Goal: Task Accomplishment & Management: Manage account settings

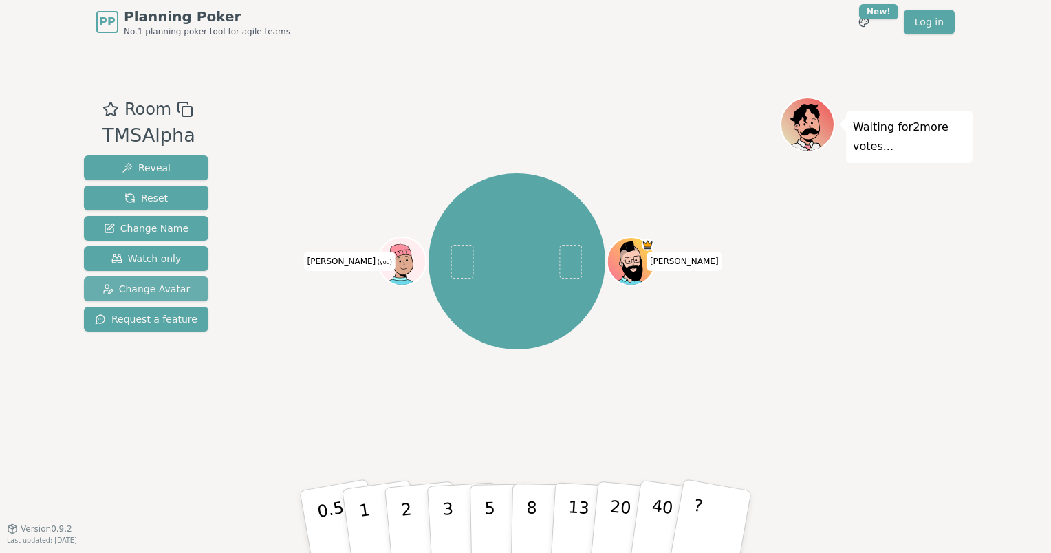
click at [162, 292] on span "Change Avatar" at bounding box center [147, 289] width 88 height 14
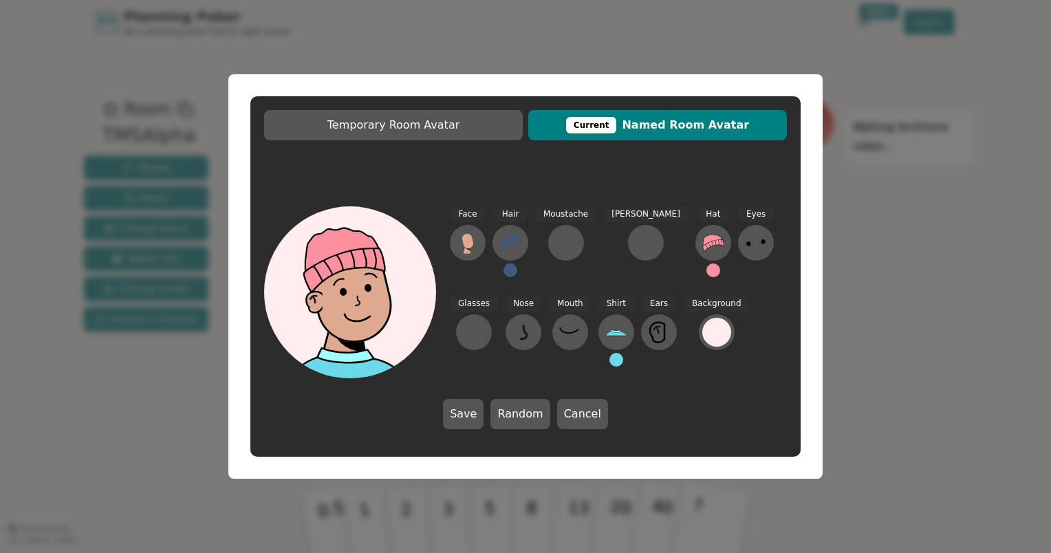
click at [674, 129] on span "Current Named Room Avatar" at bounding box center [657, 125] width 245 height 17
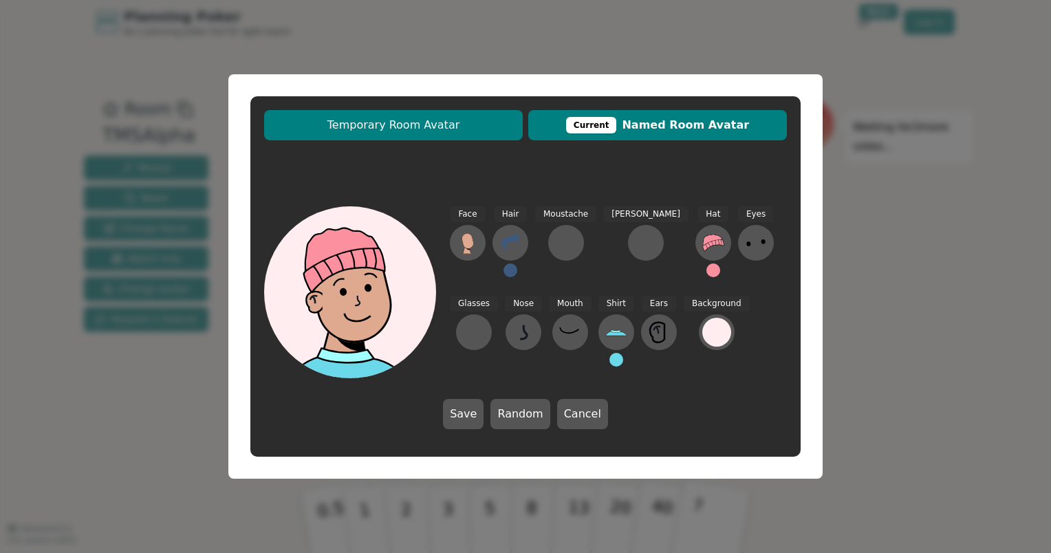
click at [414, 120] on span "Temporary Room Avatar" at bounding box center [393, 125] width 245 height 17
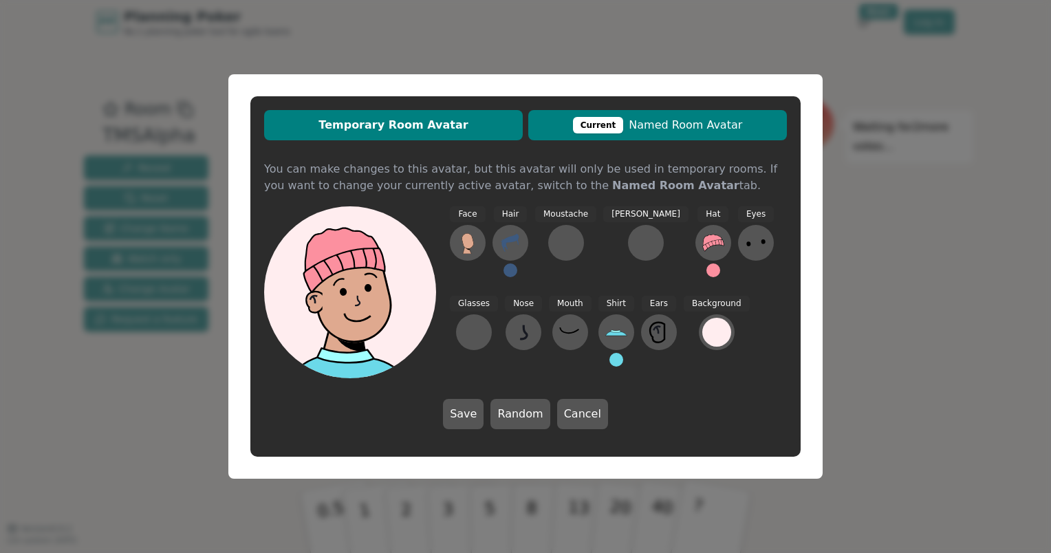
click at [622, 132] on div "Current" at bounding box center [598, 125] width 51 height 17
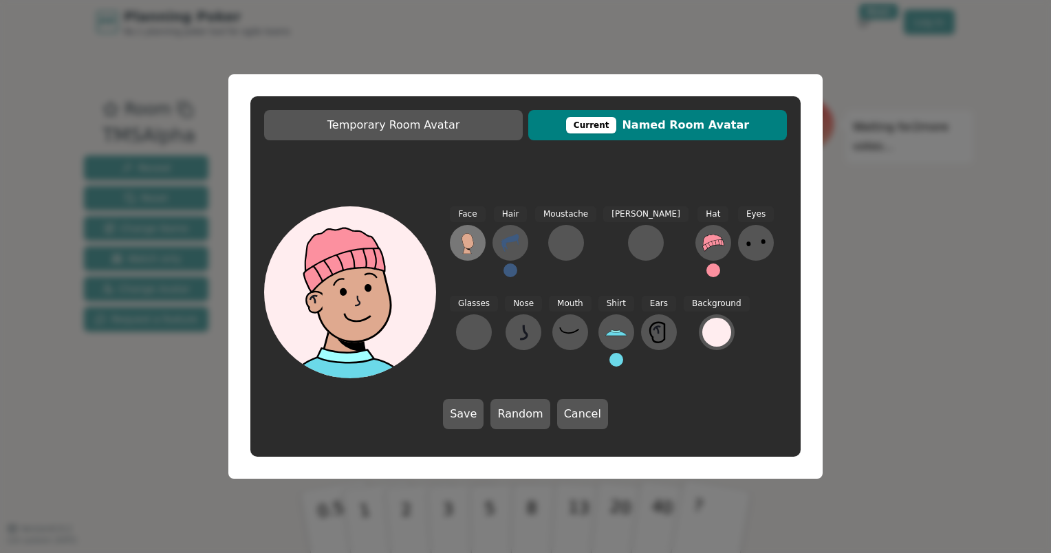
click at [464, 246] on icon at bounding box center [468, 241] width 12 height 16
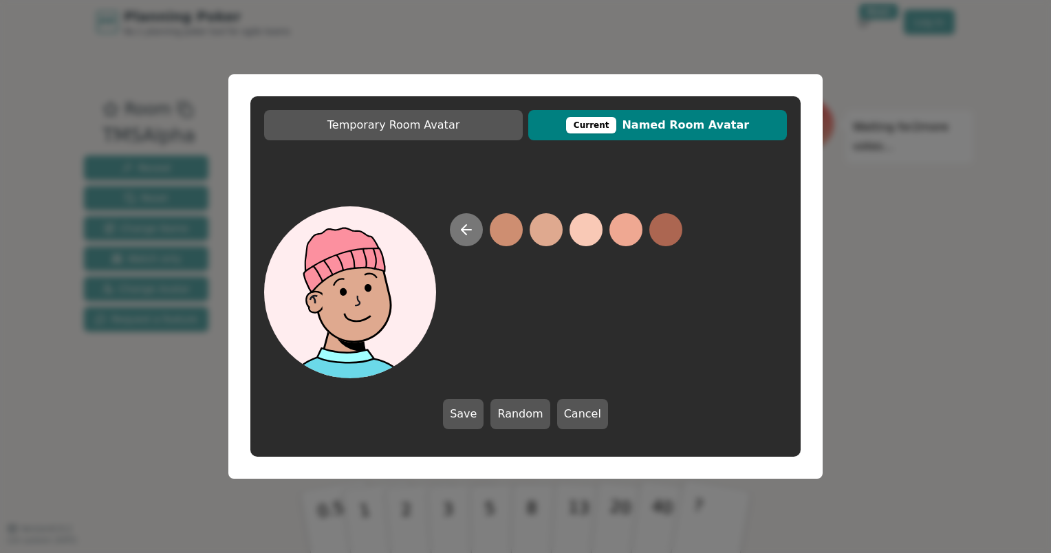
click at [469, 228] on icon at bounding box center [466, 230] width 17 height 17
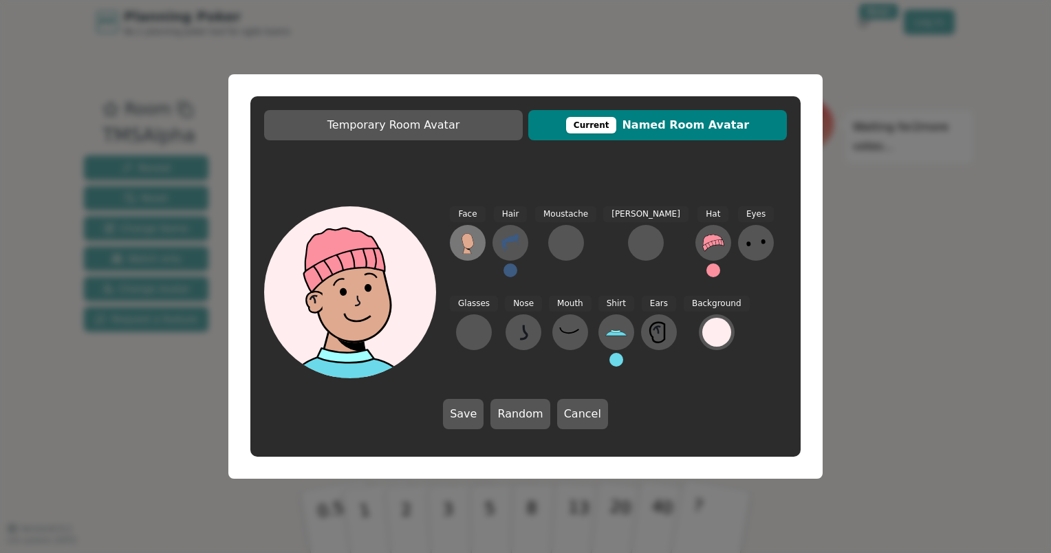
click at [471, 242] on icon at bounding box center [468, 240] width 12 height 15
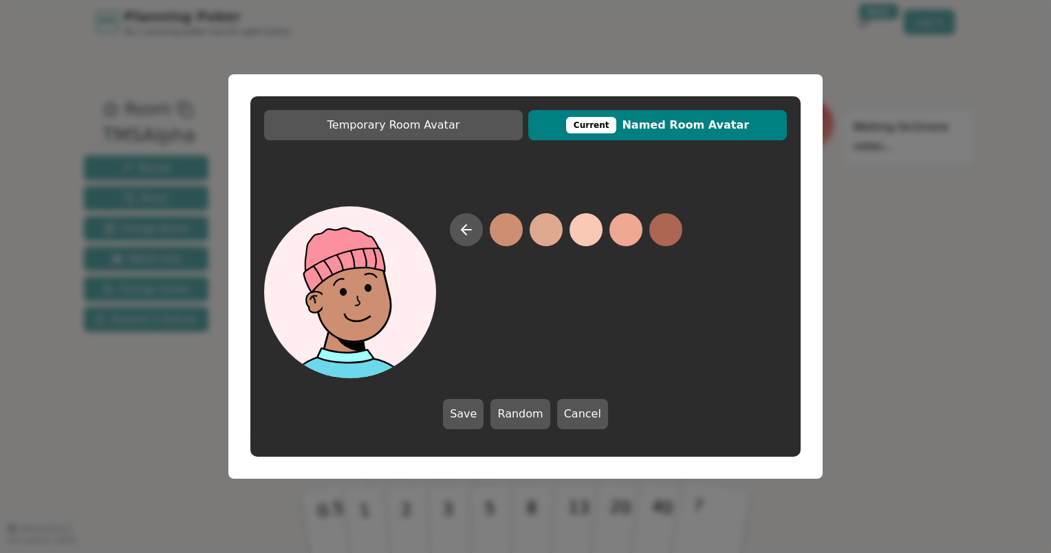
click at [500, 239] on button at bounding box center [506, 229] width 33 height 33
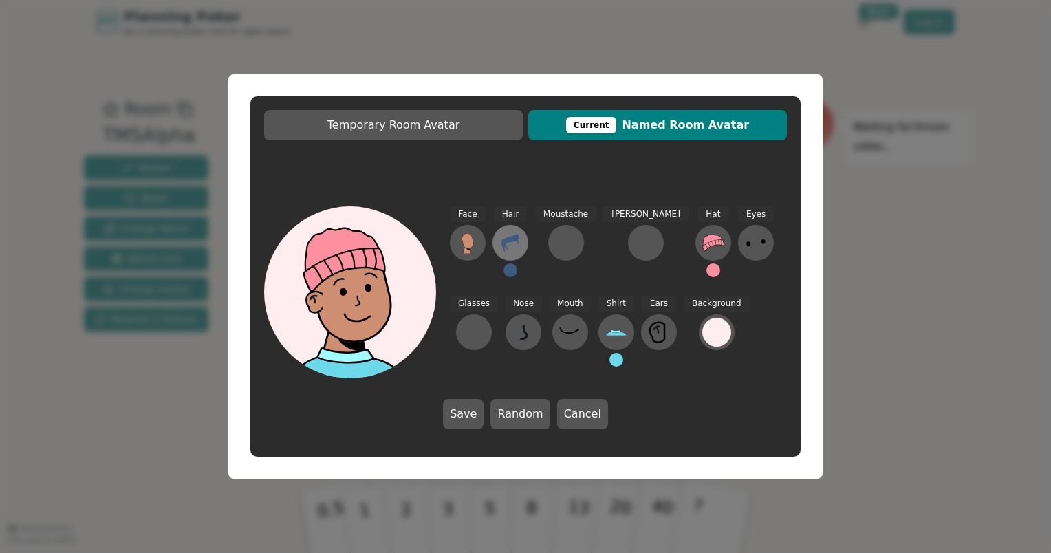
click at [513, 242] on icon at bounding box center [511, 243] width 22 height 22
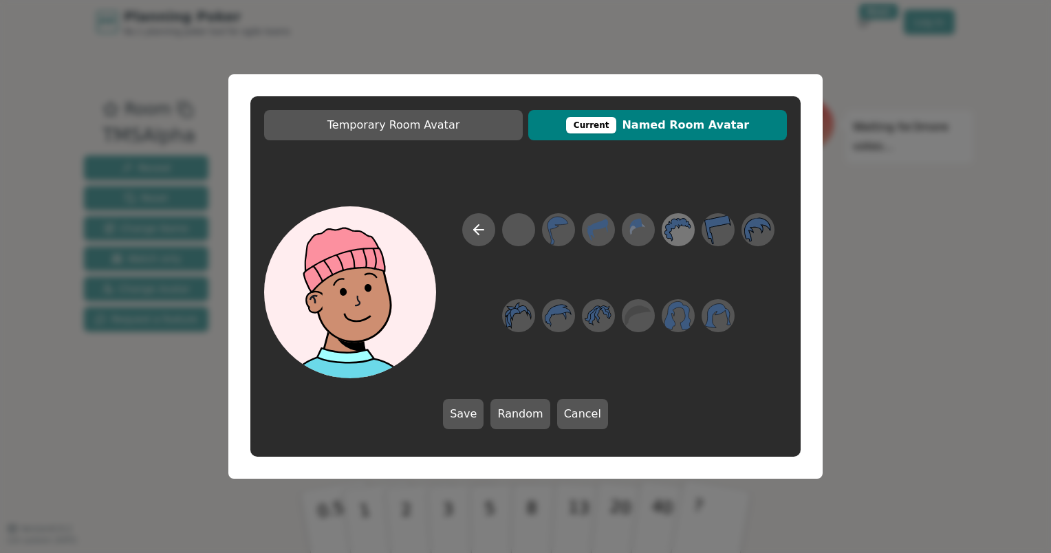
click at [683, 235] on icon at bounding box center [678, 230] width 27 height 31
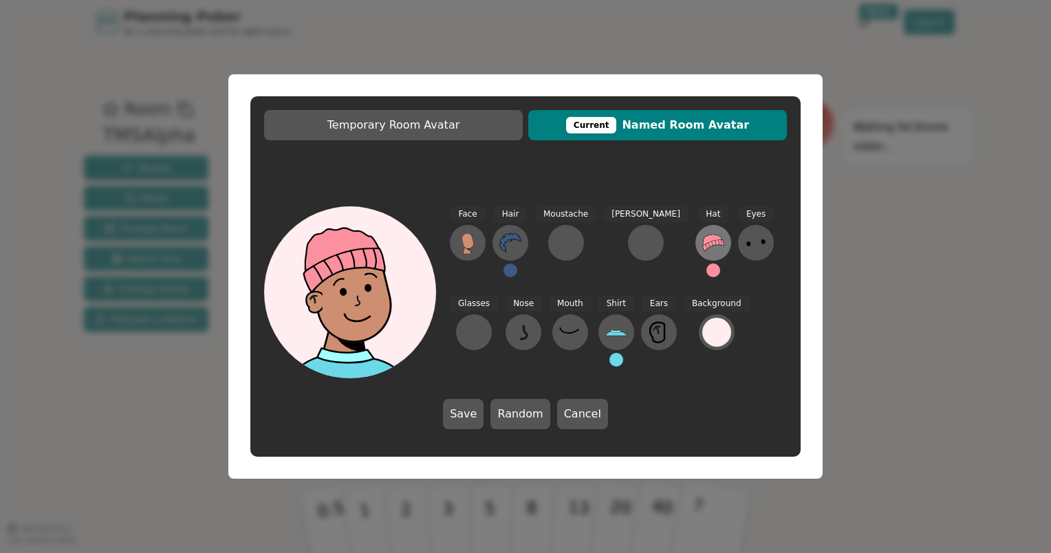
click at [696, 244] on button at bounding box center [714, 243] width 36 height 36
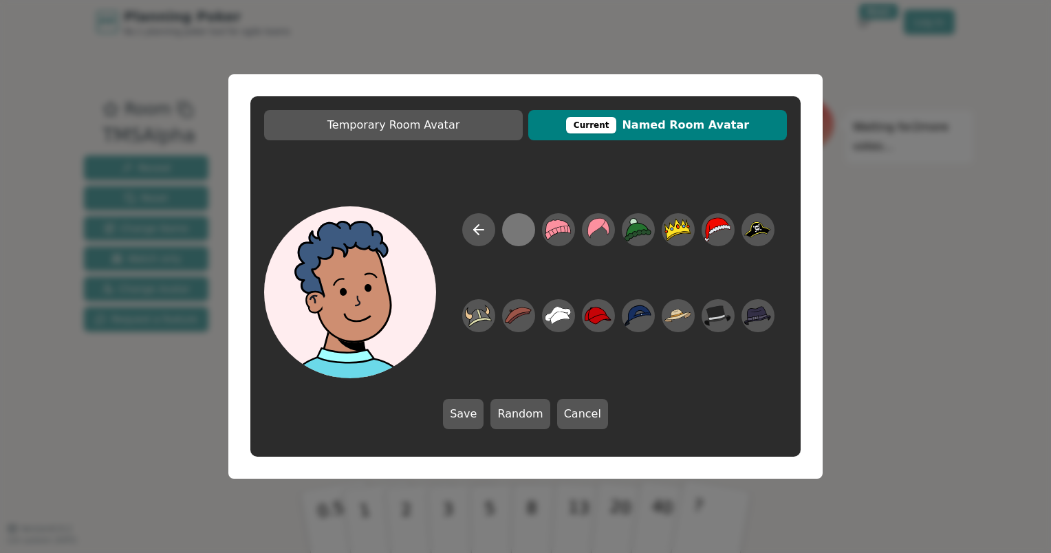
click at [521, 231] on div at bounding box center [518, 230] width 27 height 31
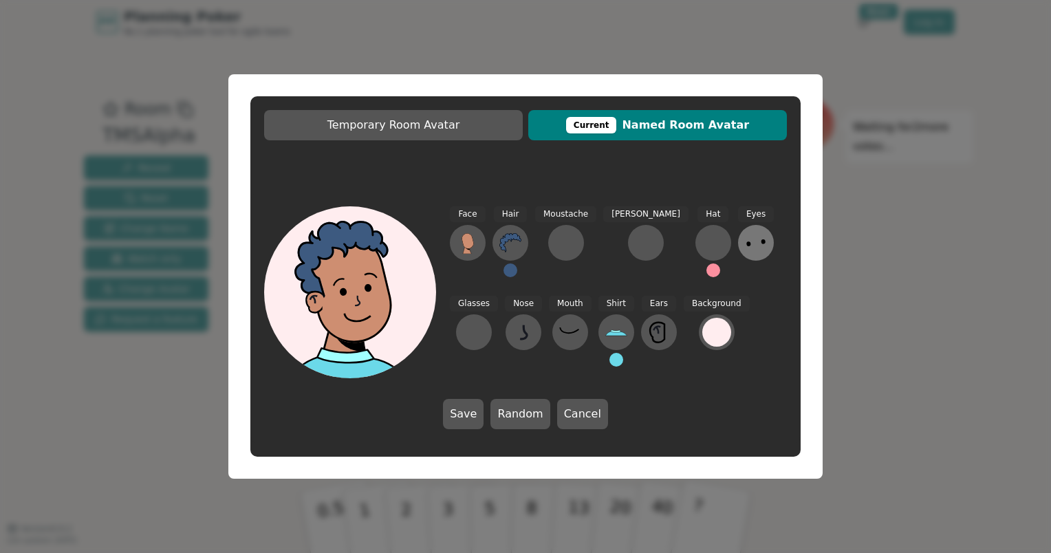
click at [745, 241] on icon at bounding box center [756, 243] width 22 height 22
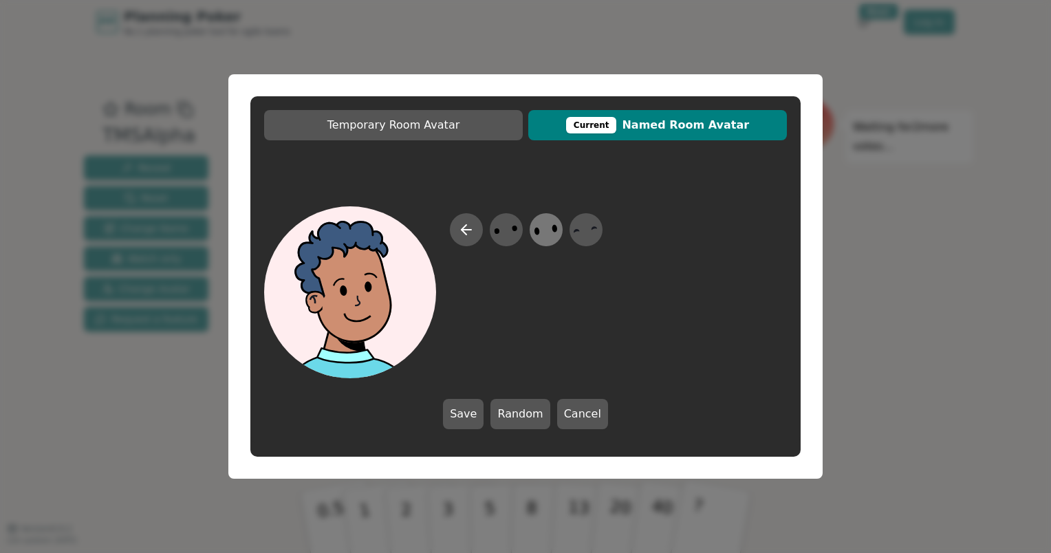
click at [544, 231] on icon at bounding box center [546, 230] width 27 height 31
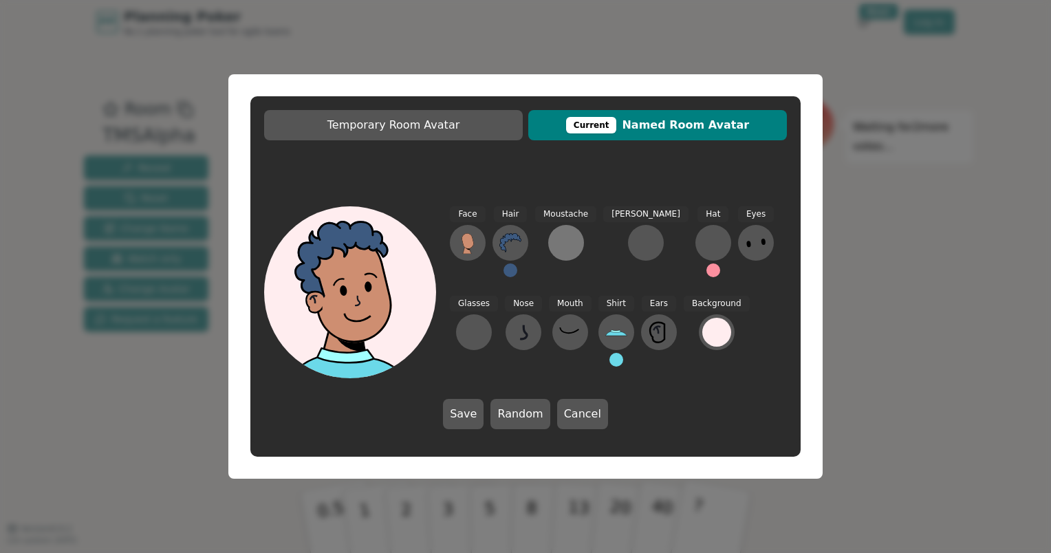
click at [561, 243] on div at bounding box center [566, 243] width 22 height 22
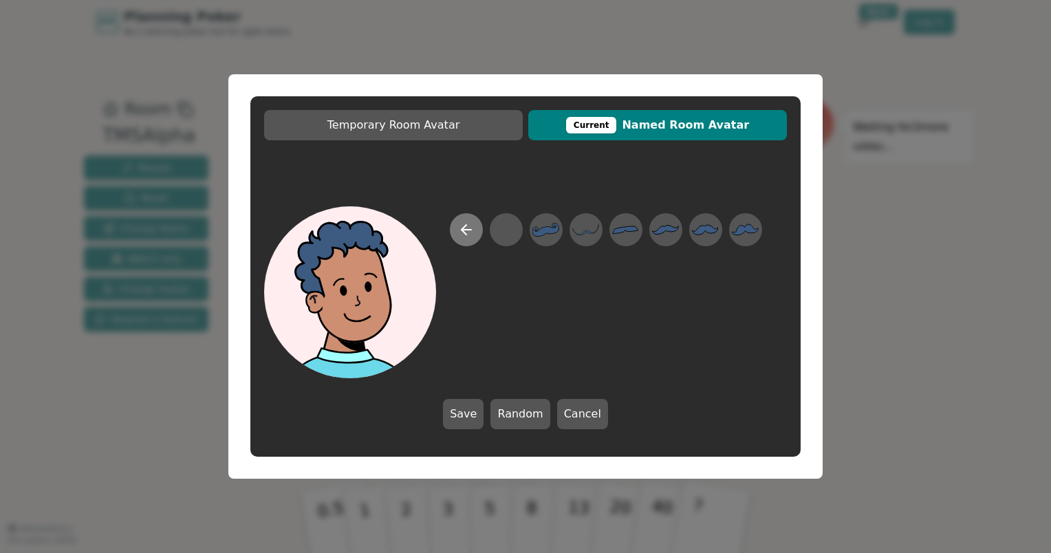
click at [473, 230] on icon at bounding box center [466, 230] width 17 height 17
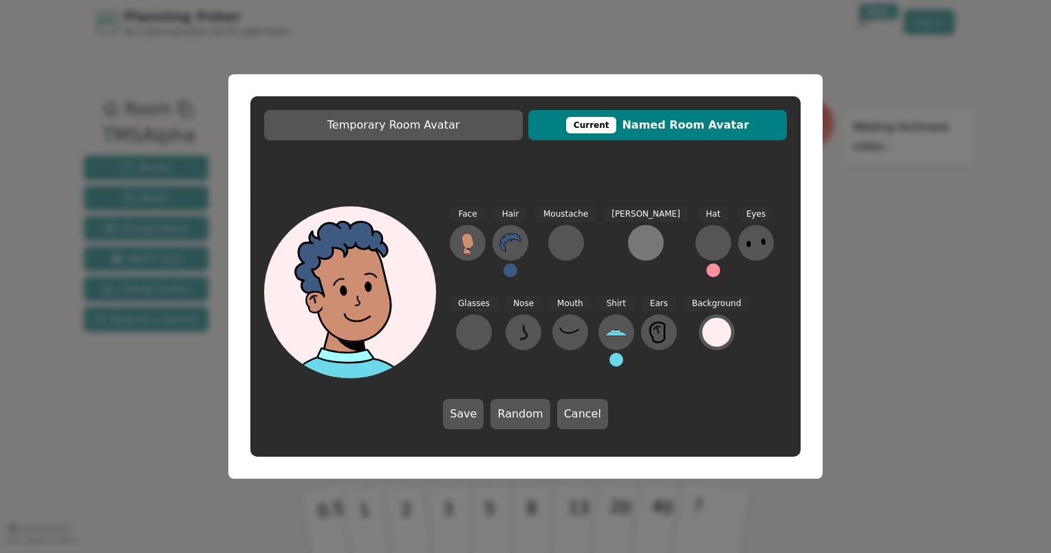
click at [628, 239] on button at bounding box center [646, 243] width 36 height 36
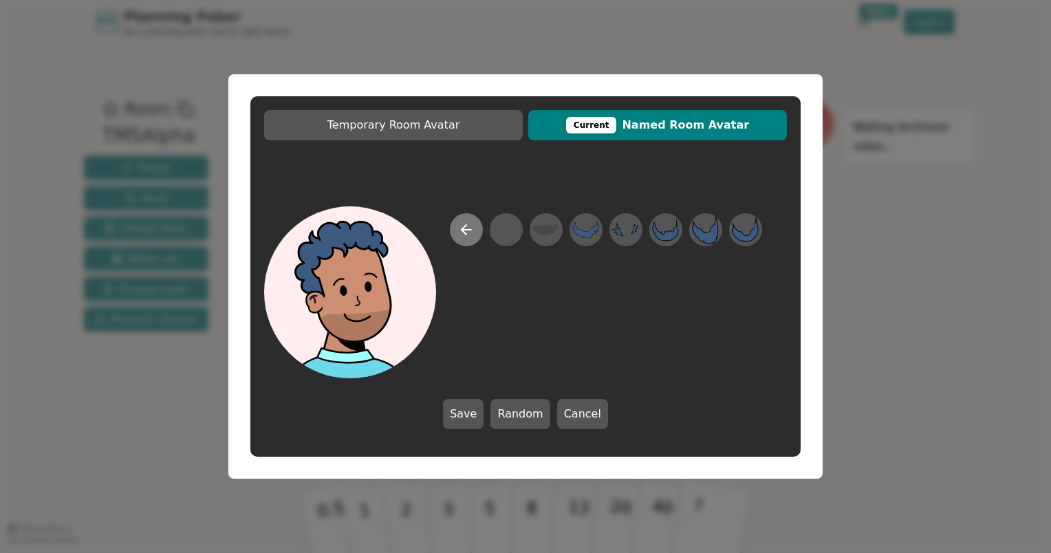
click at [460, 228] on icon at bounding box center [466, 230] width 17 height 17
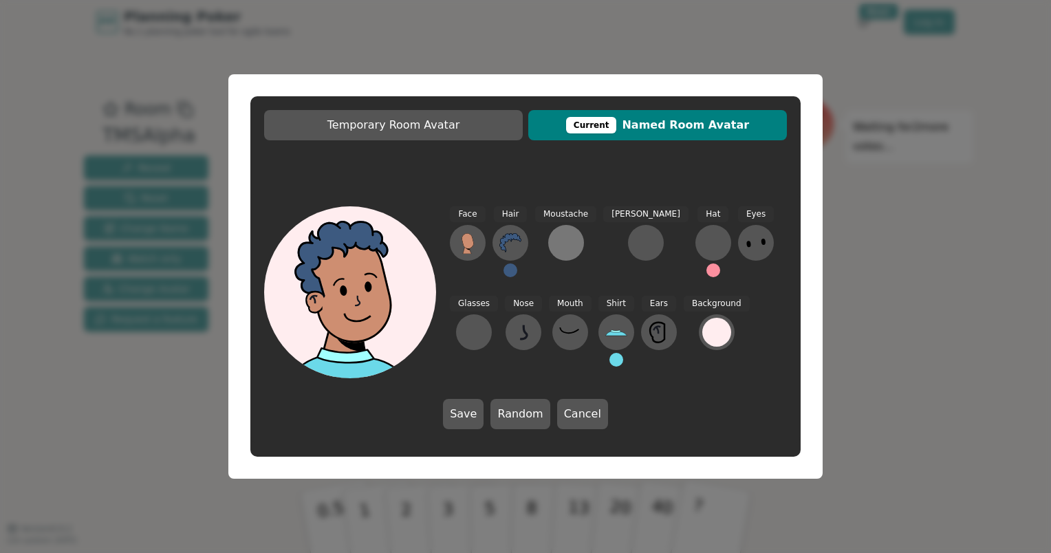
click at [570, 239] on div at bounding box center [566, 243] width 22 height 22
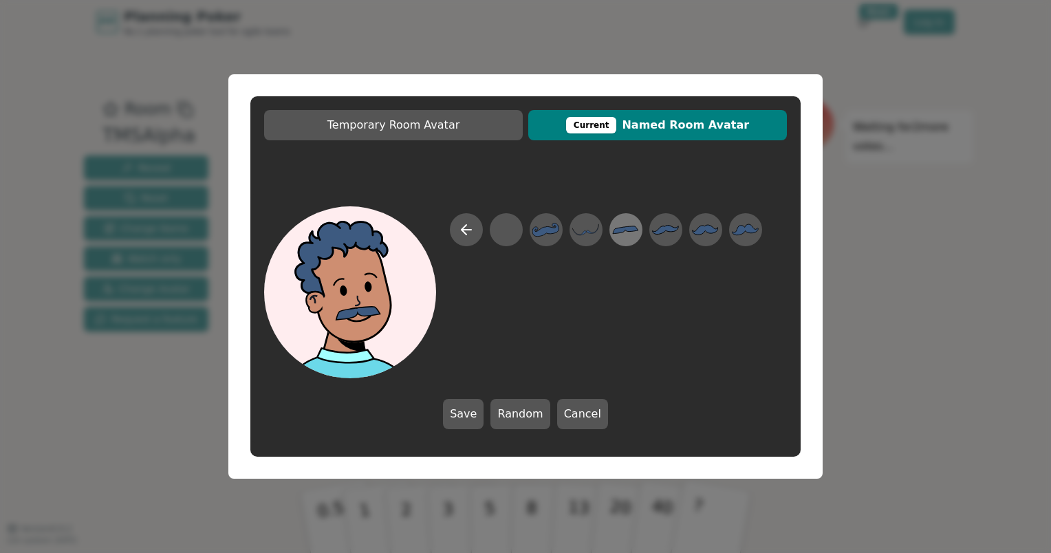
click at [612, 220] on div at bounding box center [626, 230] width 39 height 44
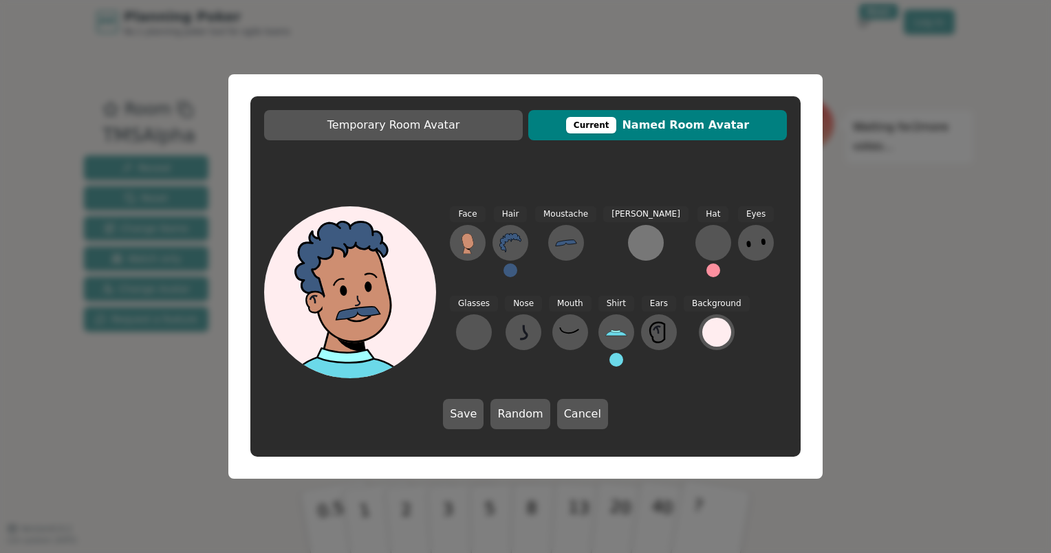
click at [635, 244] on div at bounding box center [646, 243] width 22 height 22
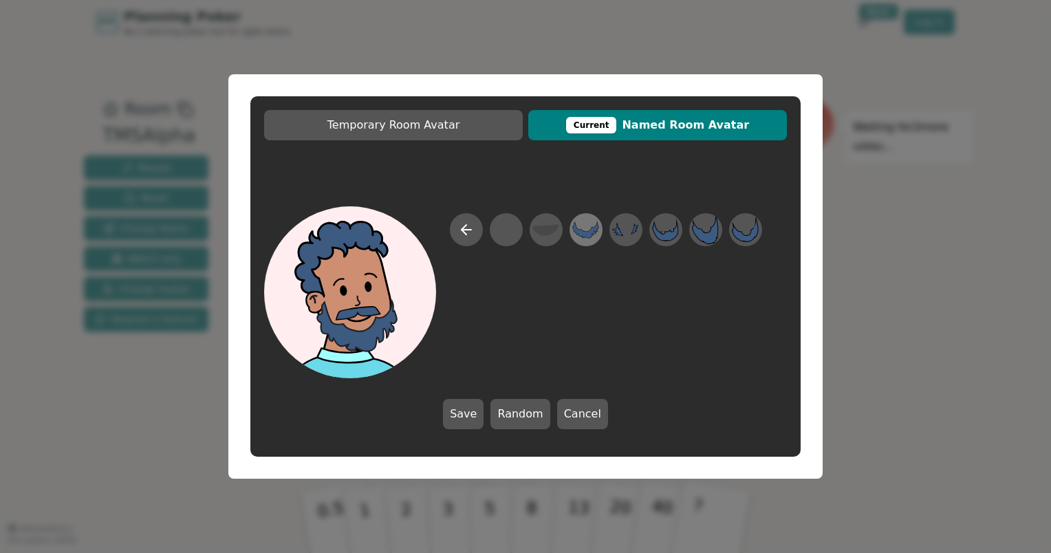
click at [581, 228] on icon at bounding box center [585, 230] width 27 height 31
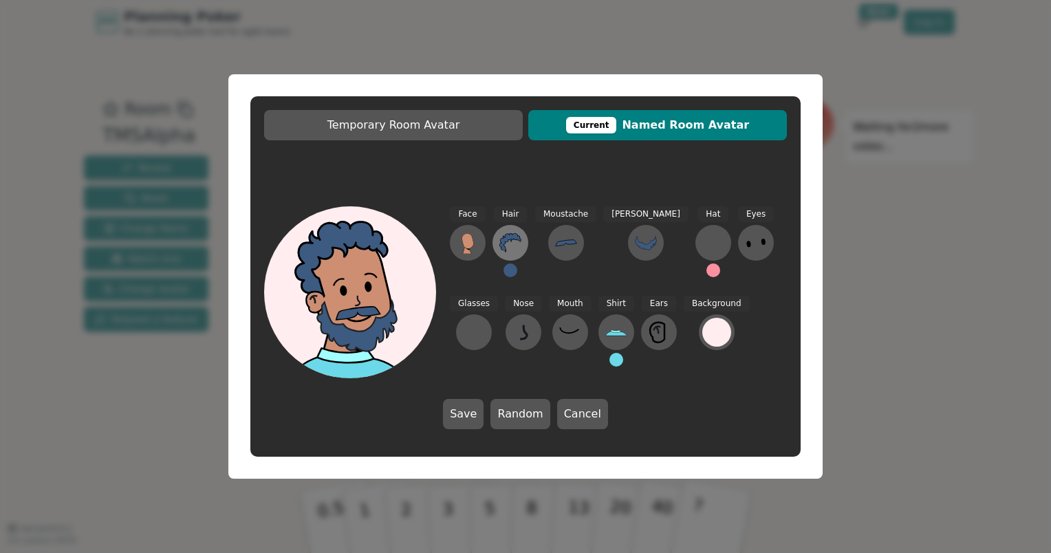
click at [522, 244] on button at bounding box center [511, 243] width 36 height 36
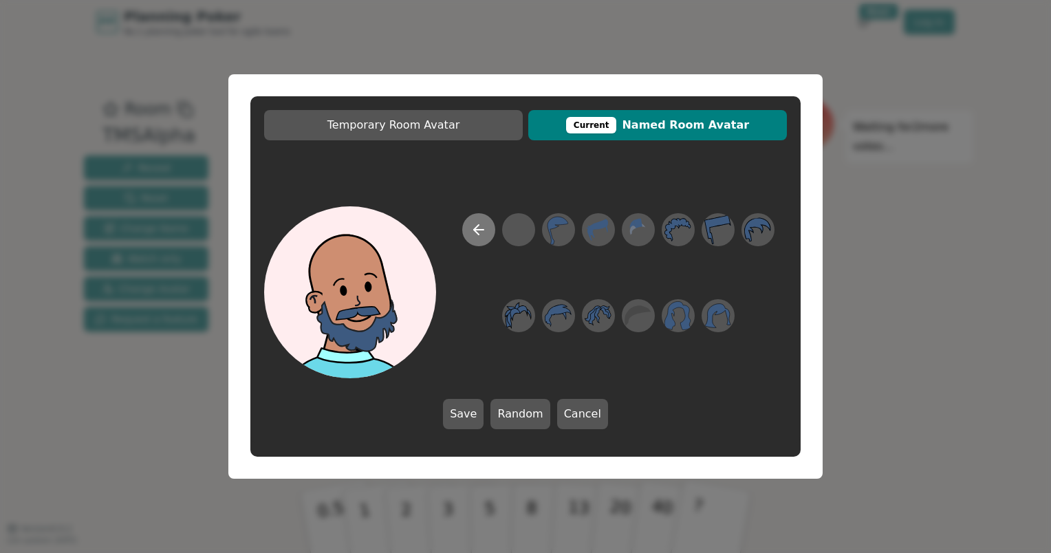
click at [483, 235] on icon at bounding box center [479, 230] width 17 height 17
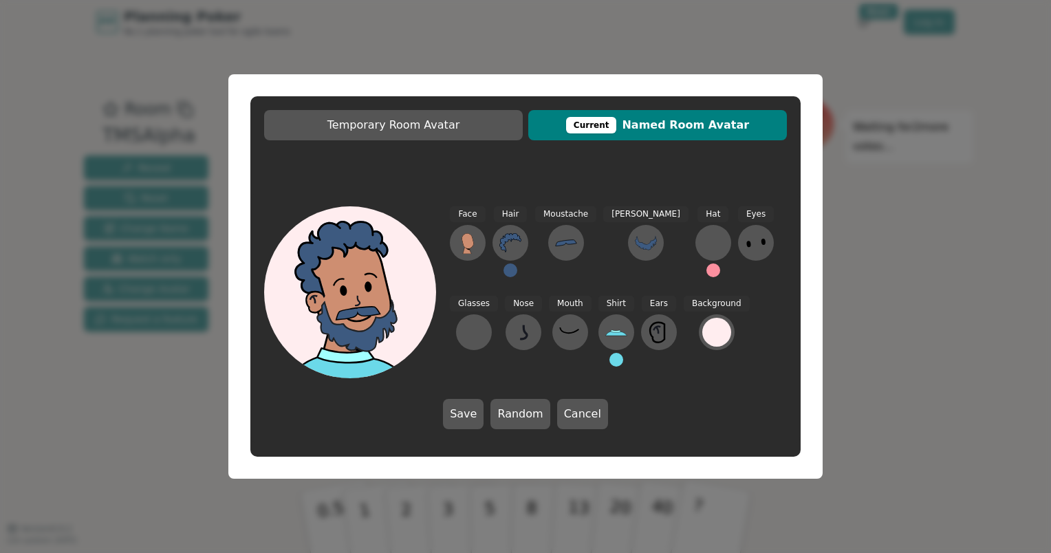
click at [513, 272] on button at bounding box center [511, 271] width 14 height 14
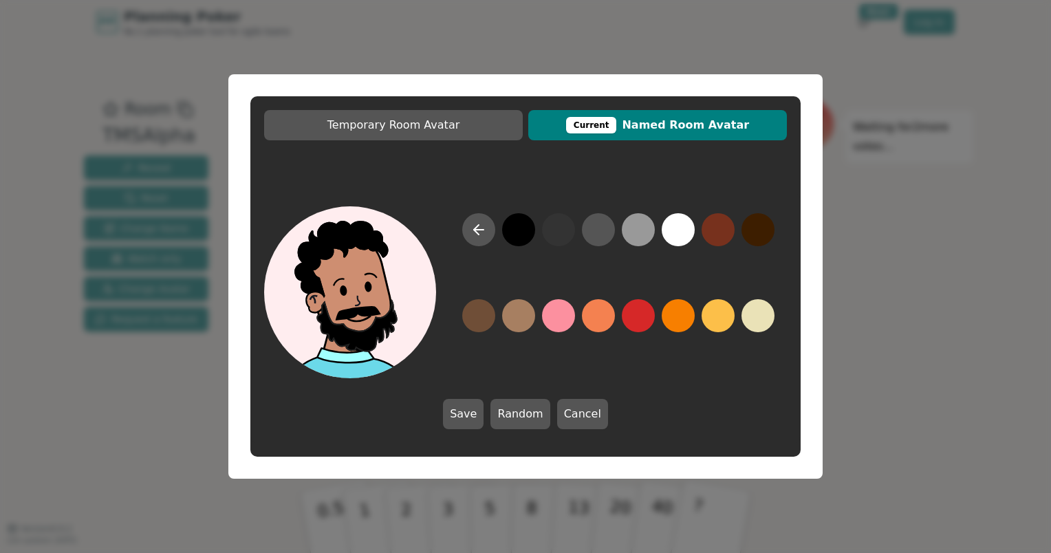
click at [525, 228] on button at bounding box center [518, 229] width 33 height 33
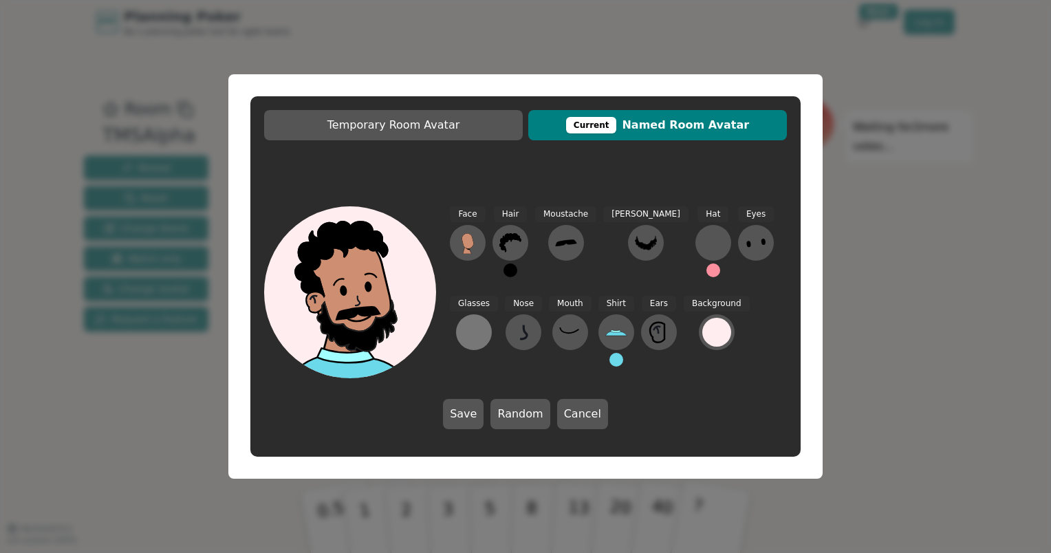
click at [485, 321] on div at bounding box center [474, 332] width 22 height 22
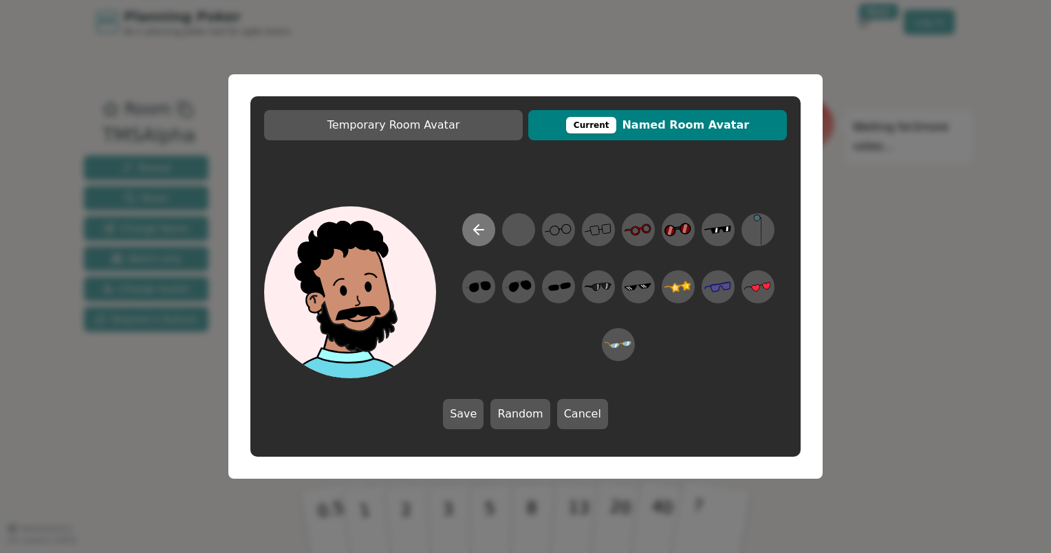
click at [484, 235] on icon at bounding box center [479, 230] width 17 height 17
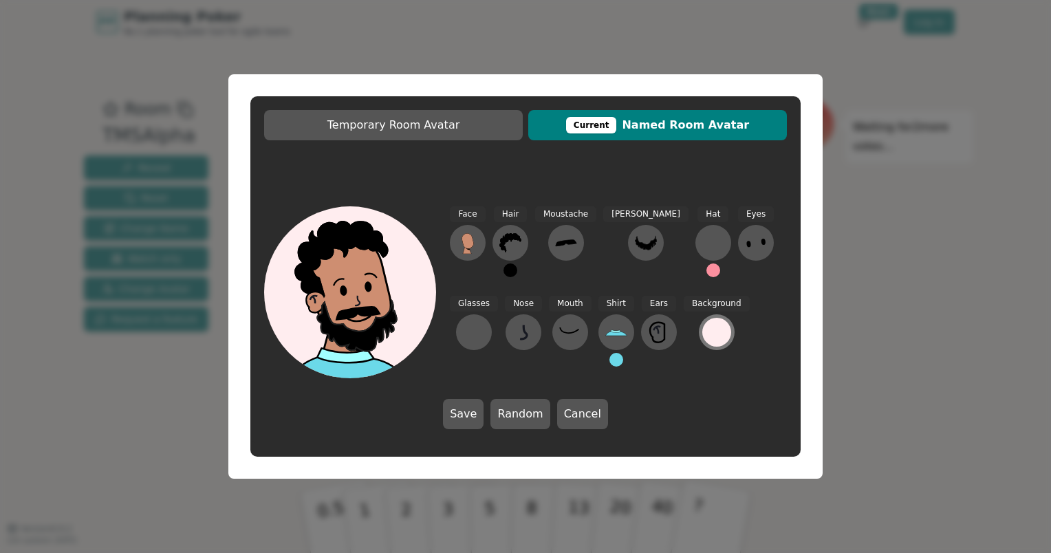
click at [703, 334] on div at bounding box center [717, 332] width 29 height 29
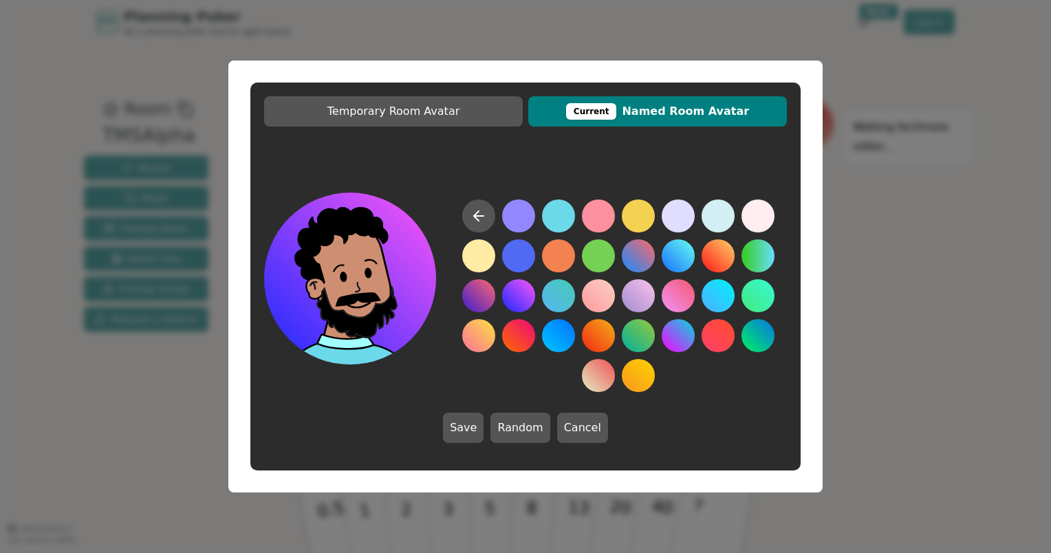
click at [523, 301] on button at bounding box center [518, 295] width 33 height 33
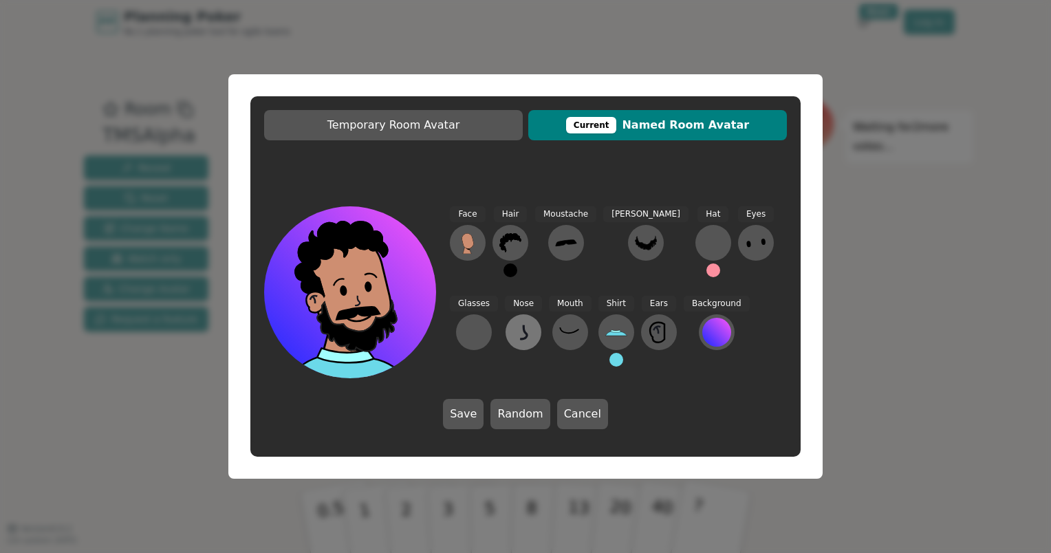
click at [506, 341] on button at bounding box center [524, 332] width 36 height 36
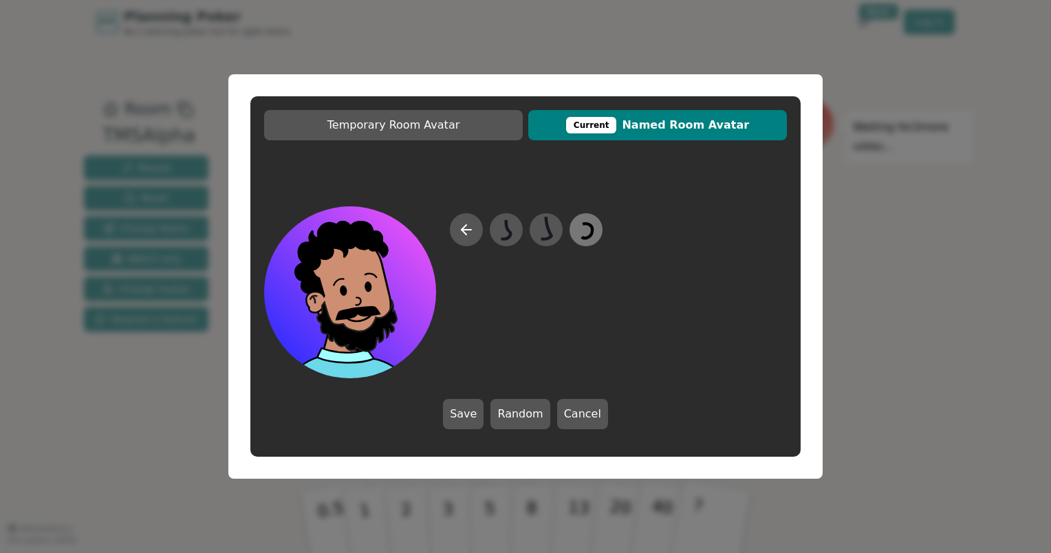
click at [579, 233] on icon at bounding box center [585, 230] width 27 height 31
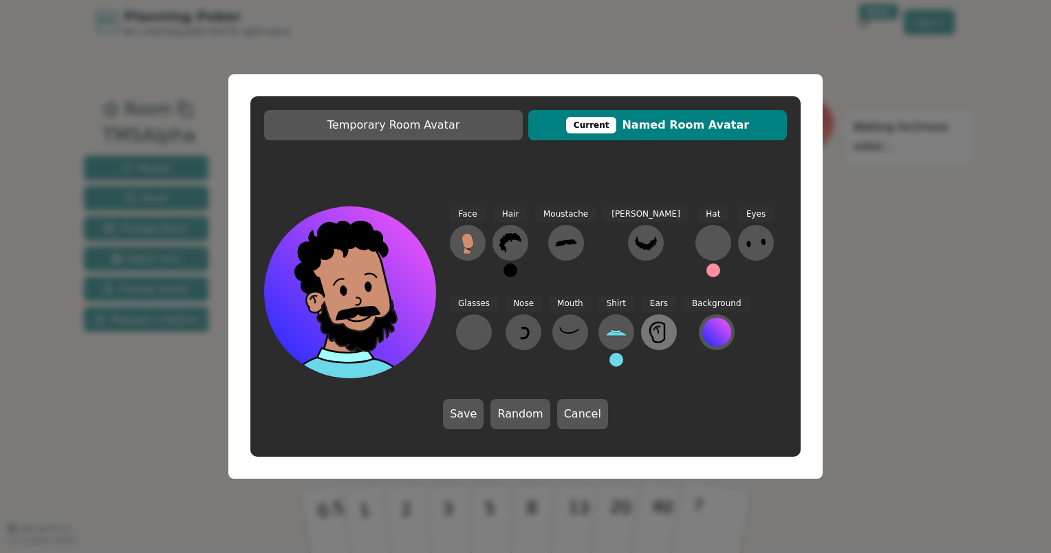
click at [648, 333] on icon at bounding box center [659, 332] width 22 height 22
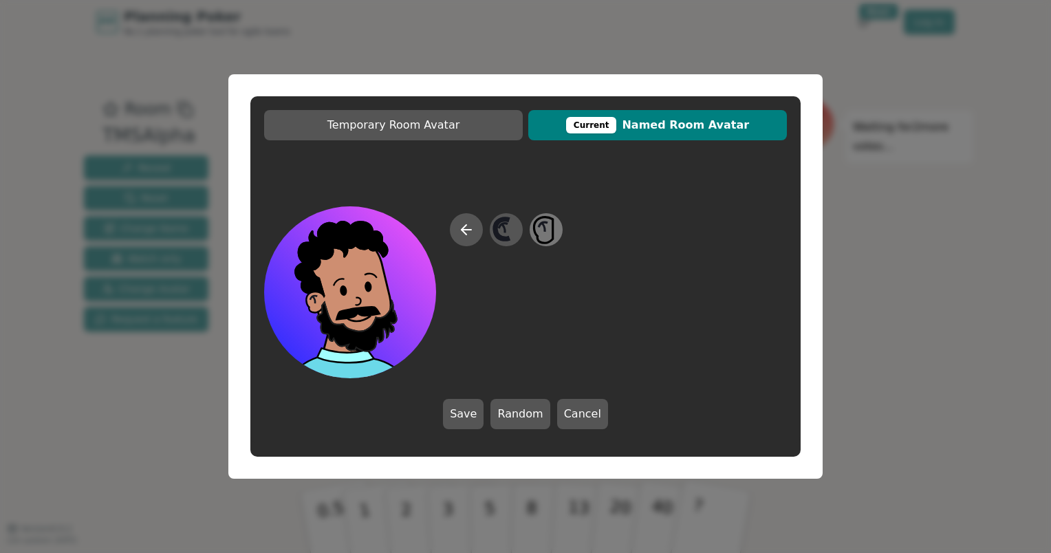
click at [539, 230] on icon at bounding box center [546, 230] width 27 height 31
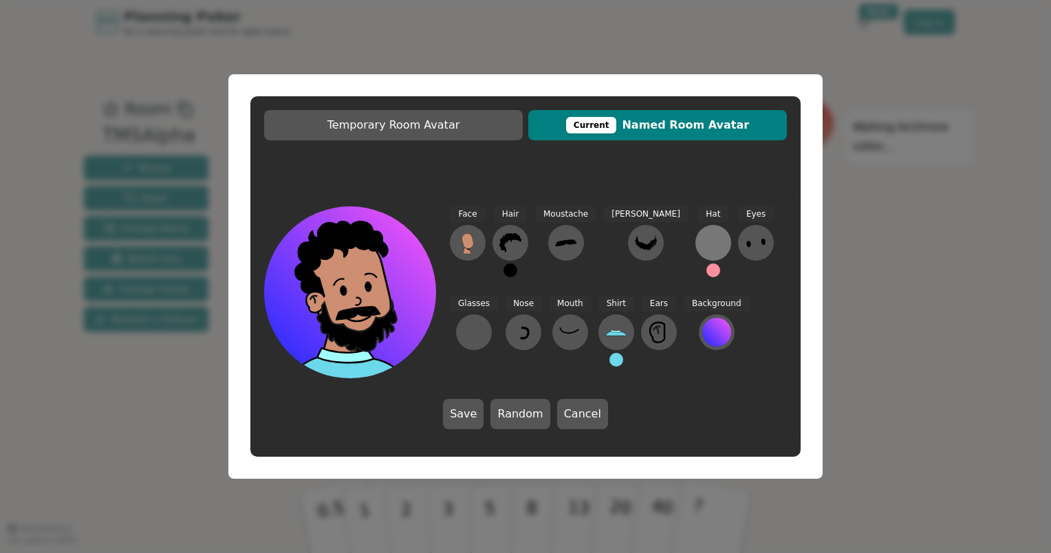
click at [703, 244] on div at bounding box center [714, 243] width 22 height 22
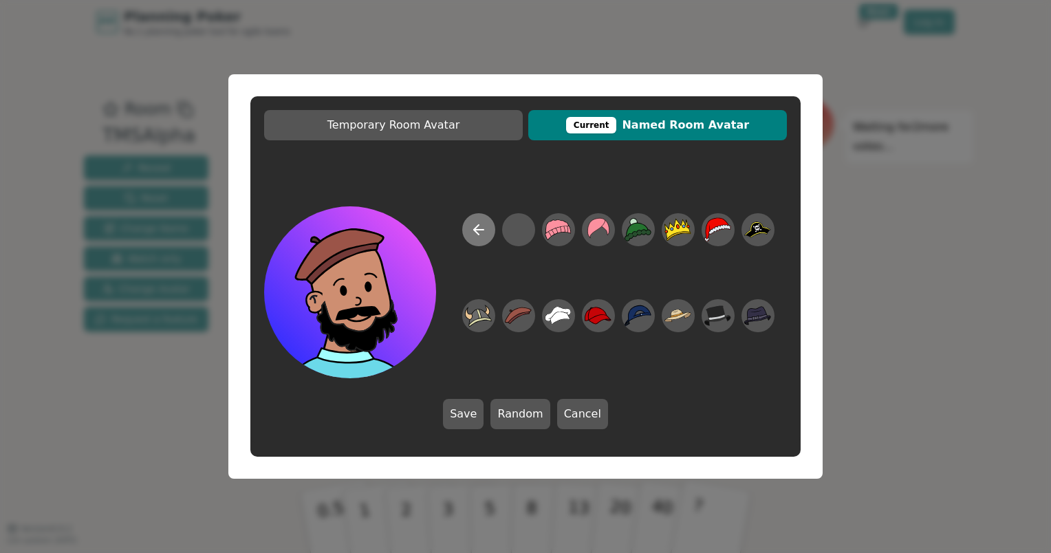
click at [491, 231] on button at bounding box center [478, 229] width 33 height 33
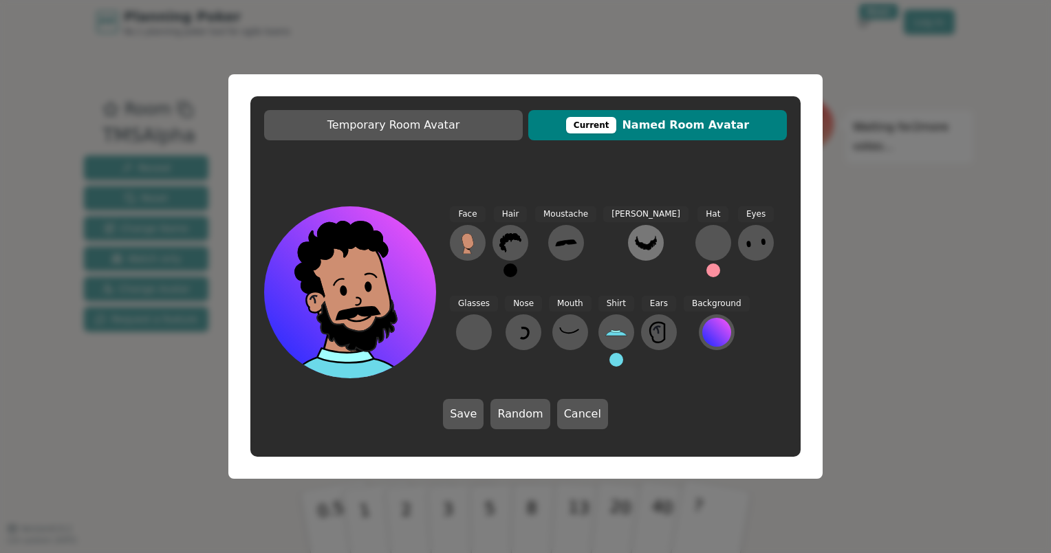
click at [635, 247] on icon at bounding box center [646, 243] width 22 height 22
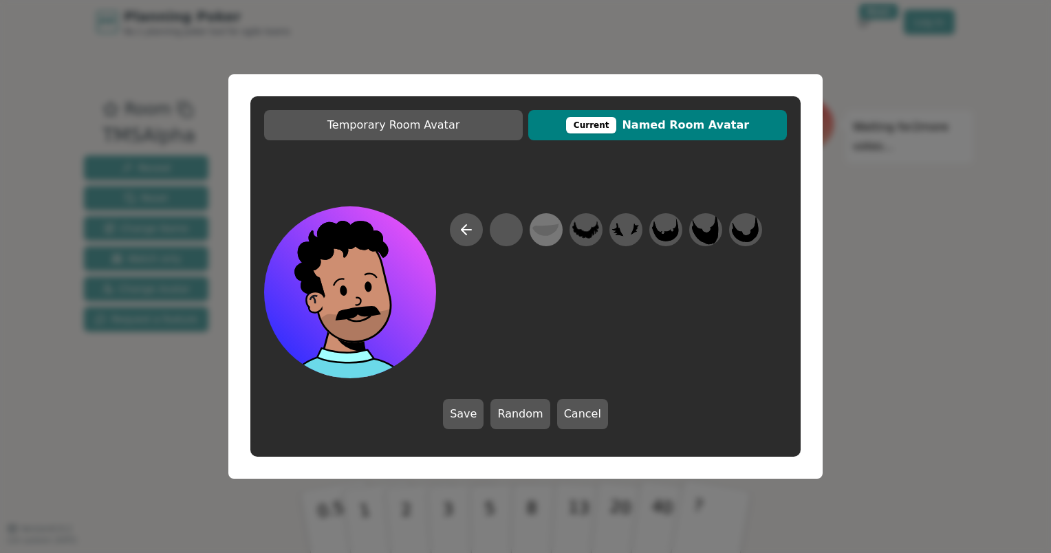
click at [544, 228] on icon at bounding box center [546, 230] width 27 height 12
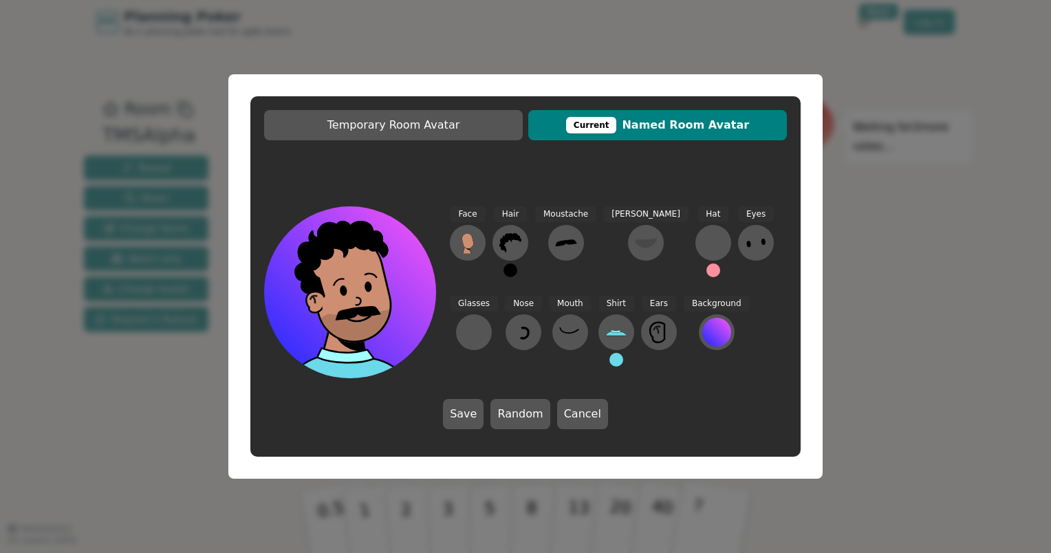
click at [741, 343] on div "Face Hair Moustache [PERSON_NAME] Hat Eyes Glasses Nose Mouth Shirt Ears Backgr…" at bounding box center [618, 292] width 337 height 172
click at [559, 325] on icon at bounding box center [570, 332] width 22 height 22
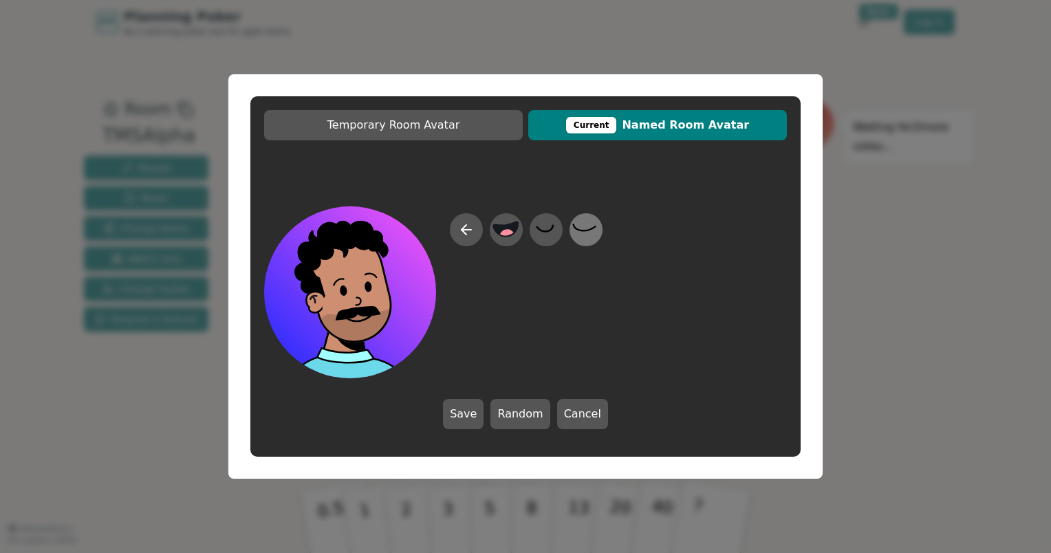
click at [583, 228] on icon at bounding box center [585, 230] width 27 height 31
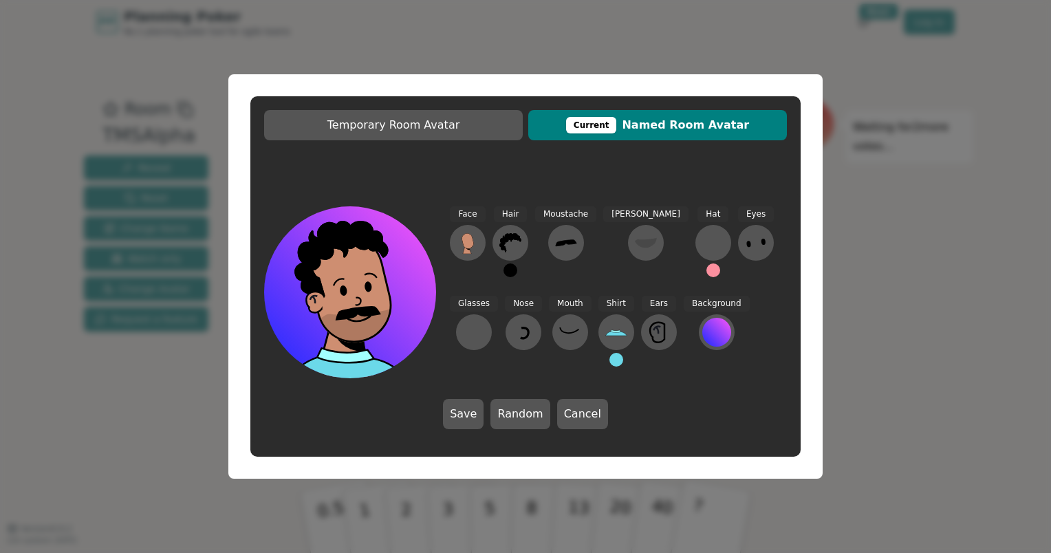
click at [729, 303] on div "Face Hair Moustache [PERSON_NAME] Hat Eyes Glasses Nose Mouth Shirt Ears Backgr…" at bounding box center [618, 292] width 337 height 172
click at [703, 323] on div at bounding box center [717, 332] width 29 height 29
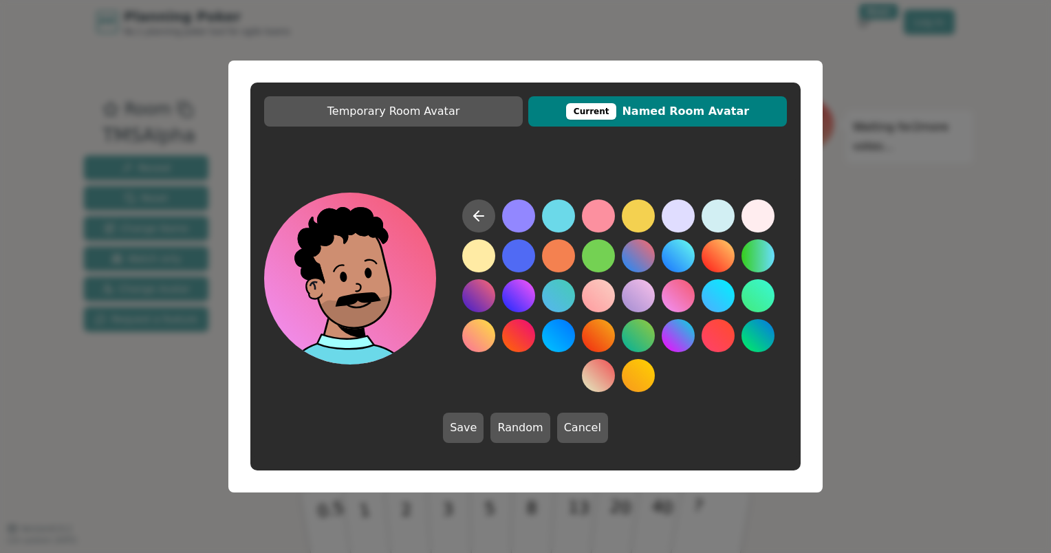
click at [674, 299] on button at bounding box center [678, 295] width 33 height 33
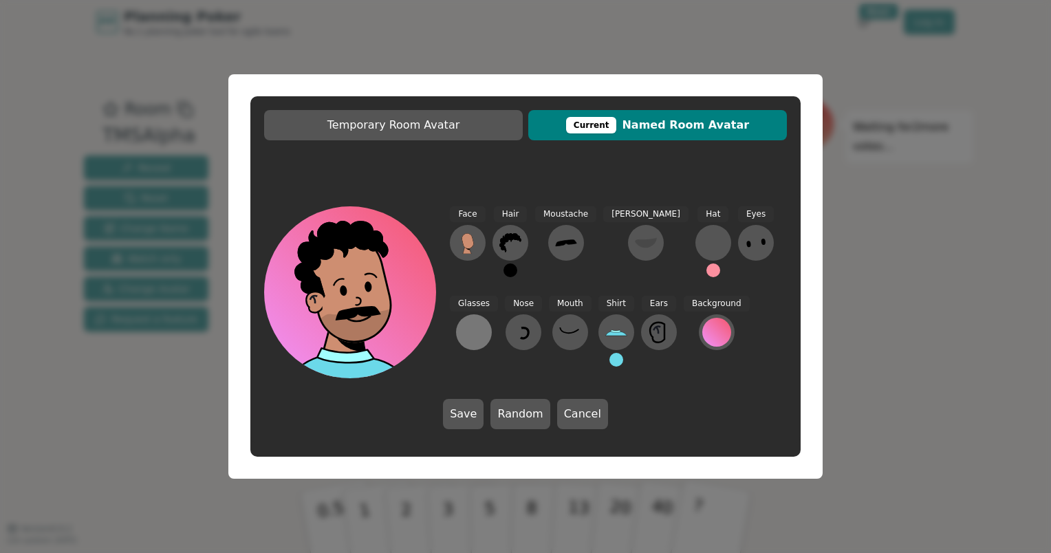
click at [485, 321] on div at bounding box center [474, 332] width 22 height 22
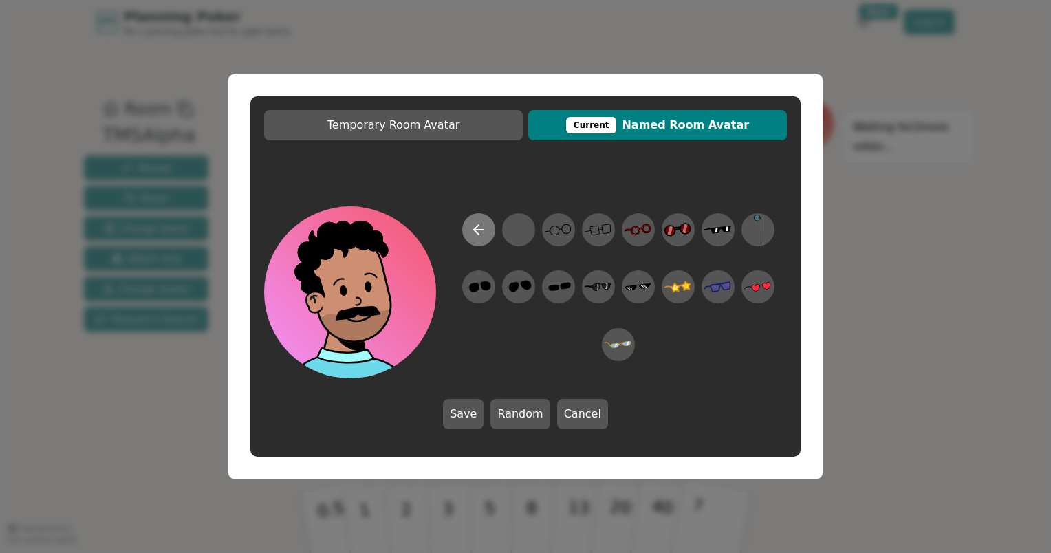
click at [479, 224] on icon at bounding box center [479, 230] width 17 height 17
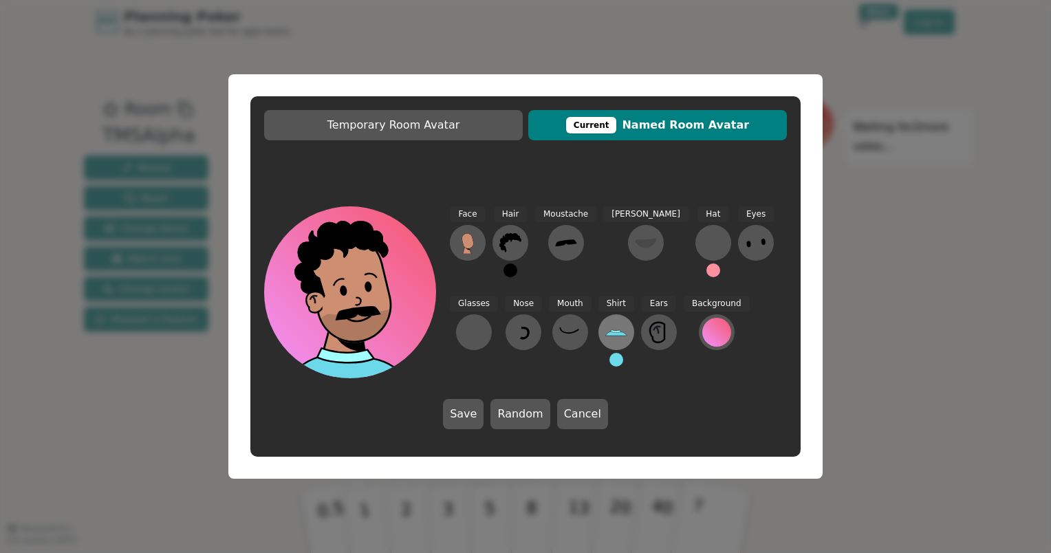
click at [606, 329] on icon at bounding box center [617, 332] width 22 height 22
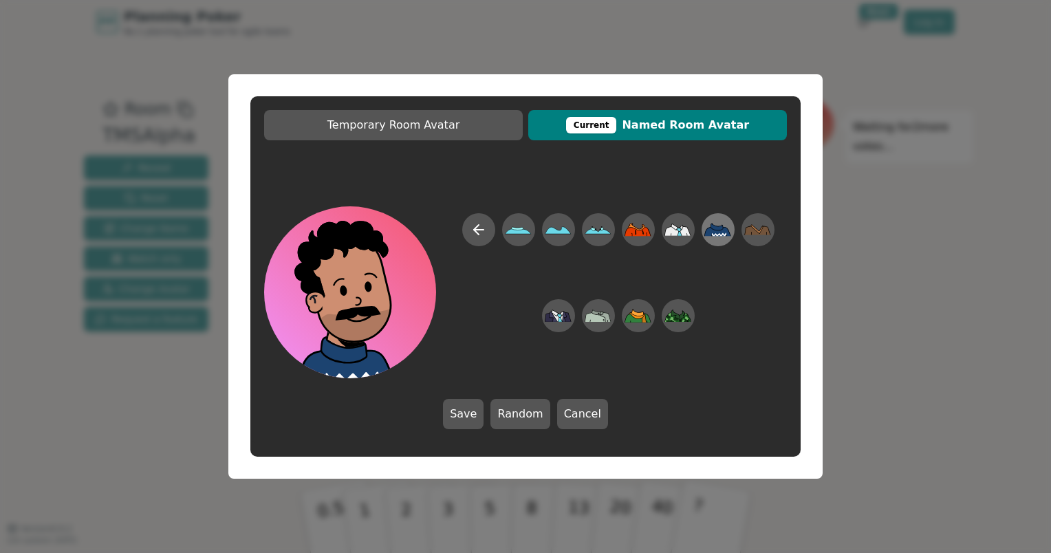
click at [714, 233] on icon at bounding box center [718, 229] width 27 height 13
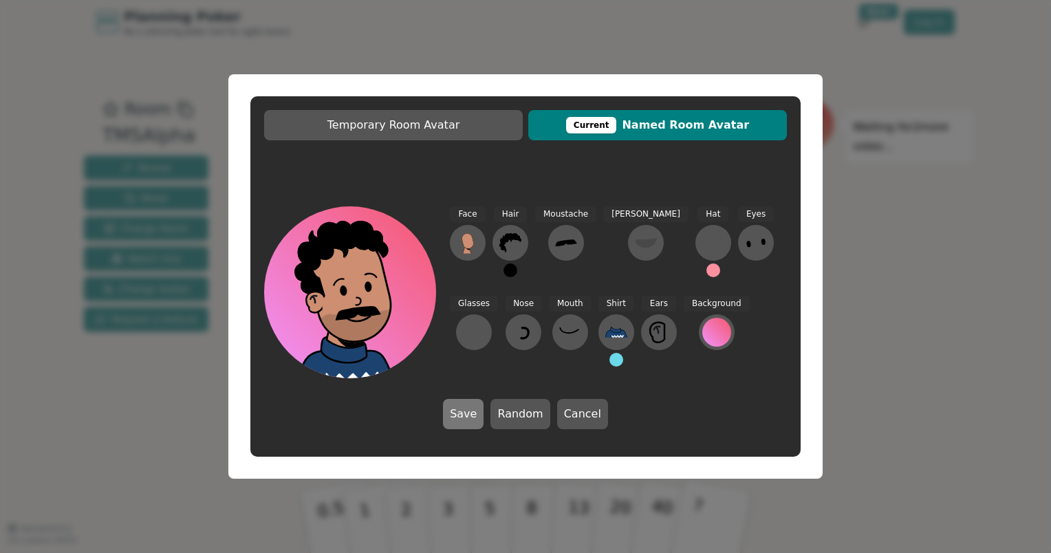
click at [475, 415] on button "Save" at bounding box center [463, 414] width 41 height 30
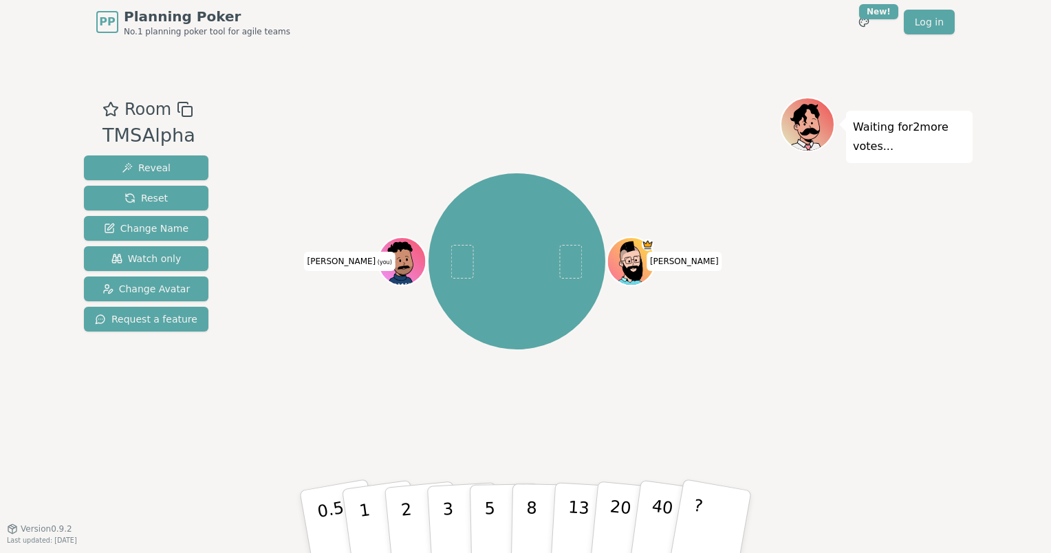
click at [780, 271] on div "Waiting for 2 more votes..." at bounding box center [876, 286] width 193 height 378
click at [392, 248] on icon at bounding box center [399, 253] width 25 height 22
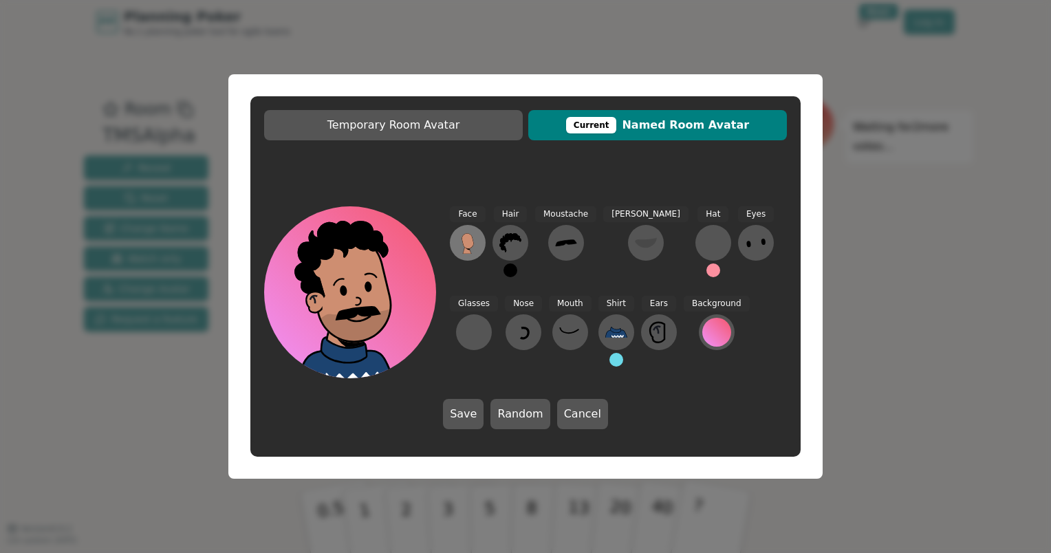
click at [470, 252] on icon at bounding box center [467, 250] width 8 height 8
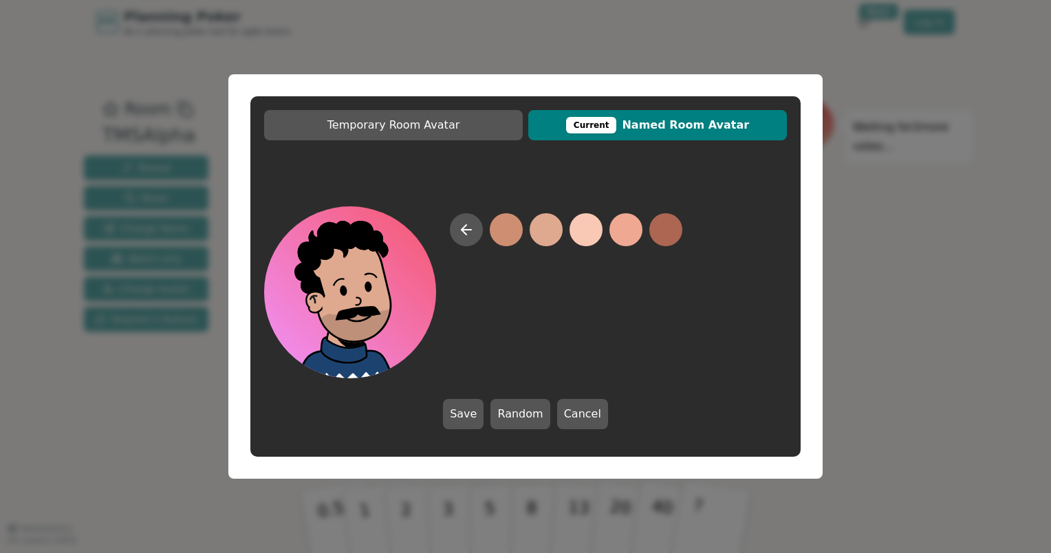
click at [545, 234] on button at bounding box center [546, 229] width 33 height 33
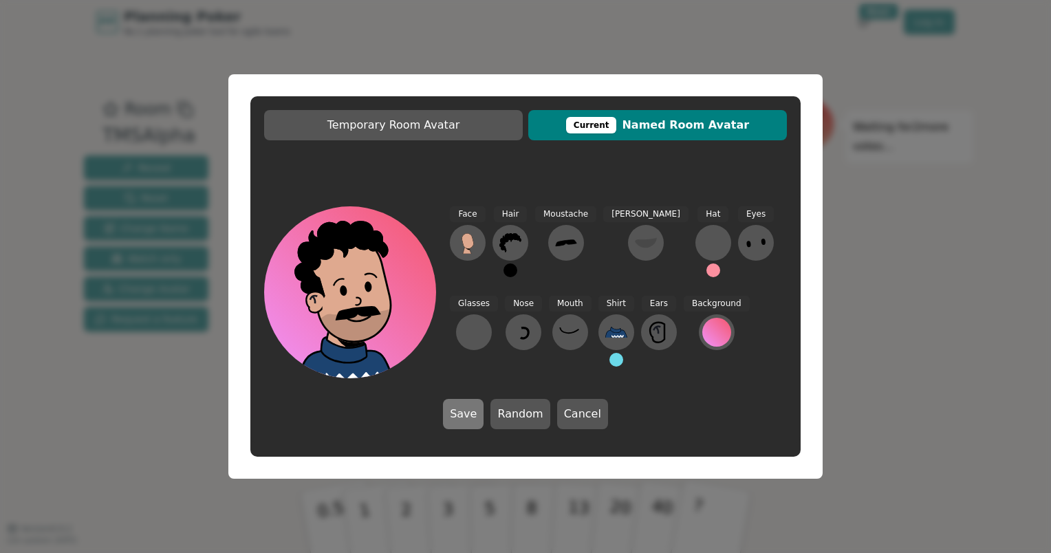
click at [467, 414] on button "Save" at bounding box center [463, 414] width 41 height 30
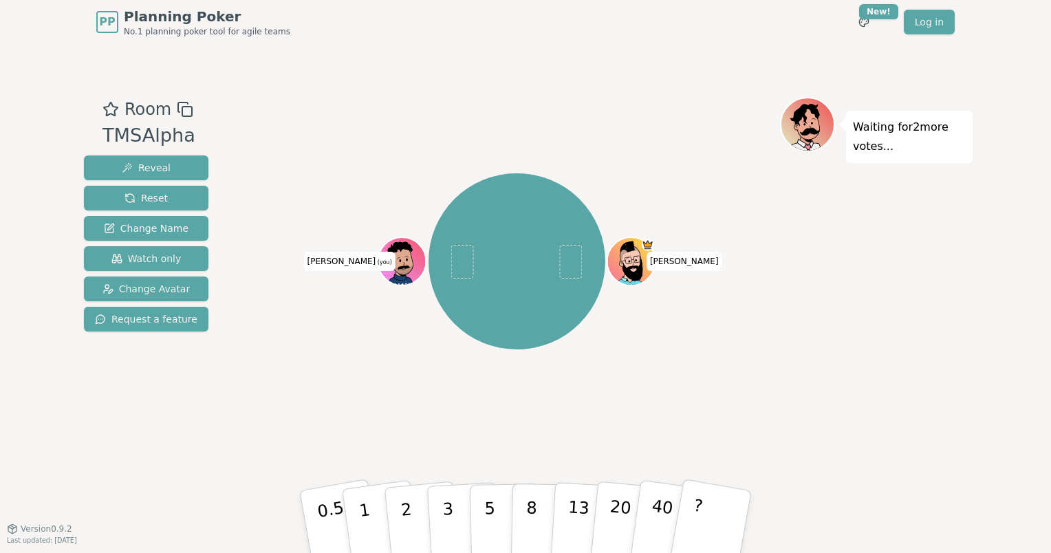
drag, startPoint x: 873, startPoint y: 299, endPoint x: 879, endPoint y: 189, distance: 109.6
click at [873, 298] on div "Waiting for 2 more votes..." at bounding box center [876, 286] width 193 height 378
